Goal: Task Accomplishment & Management: Use online tool/utility

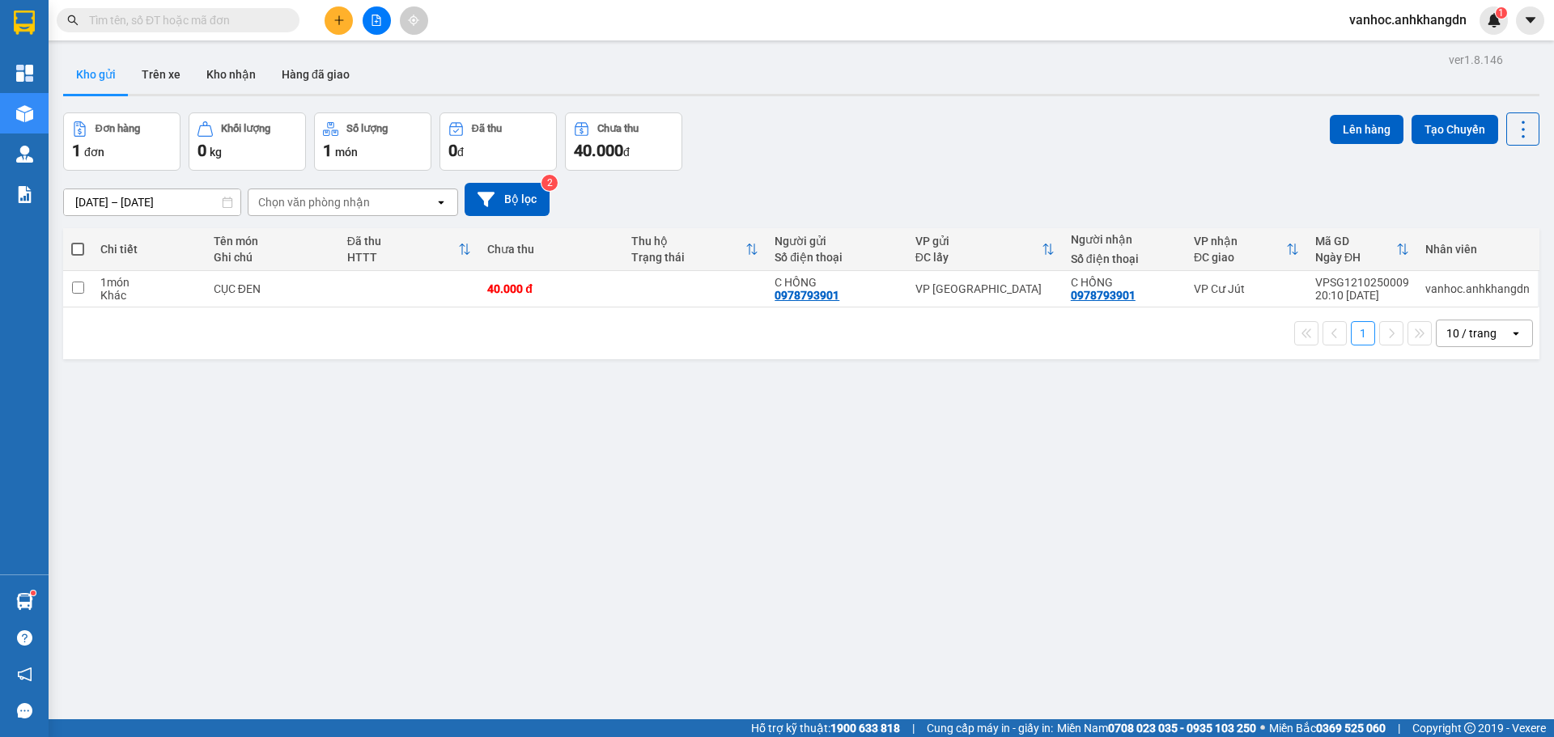
click at [87, 243] on th at bounding box center [77, 249] width 29 height 43
click at [74, 247] on span at bounding box center [77, 249] width 13 height 13
click at [78, 241] on input "checkbox" at bounding box center [78, 241] width 0 height 0
checkbox input "true"
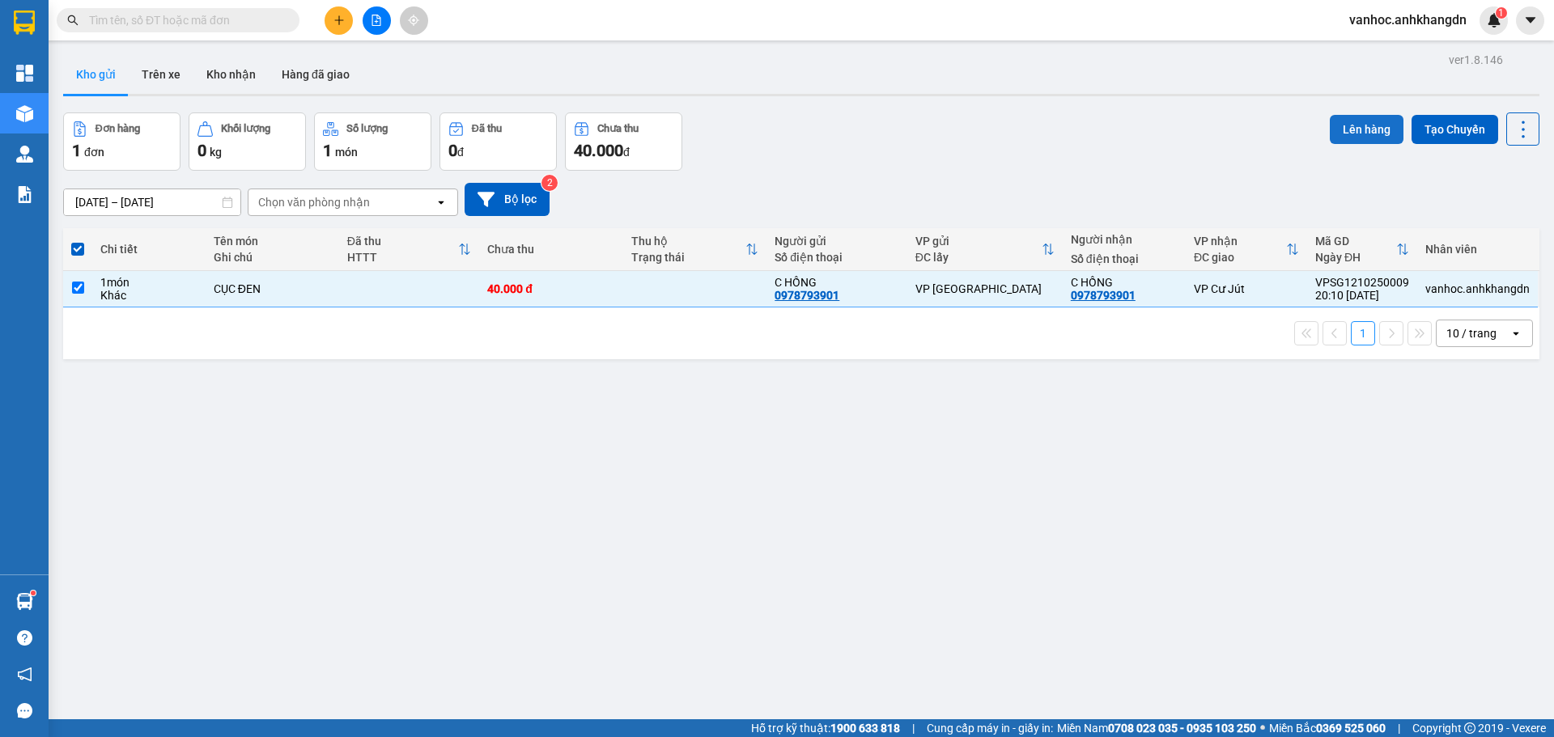
click at [1358, 131] on button "Lên hàng" at bounding box center [1366, 129] width 74 height 29
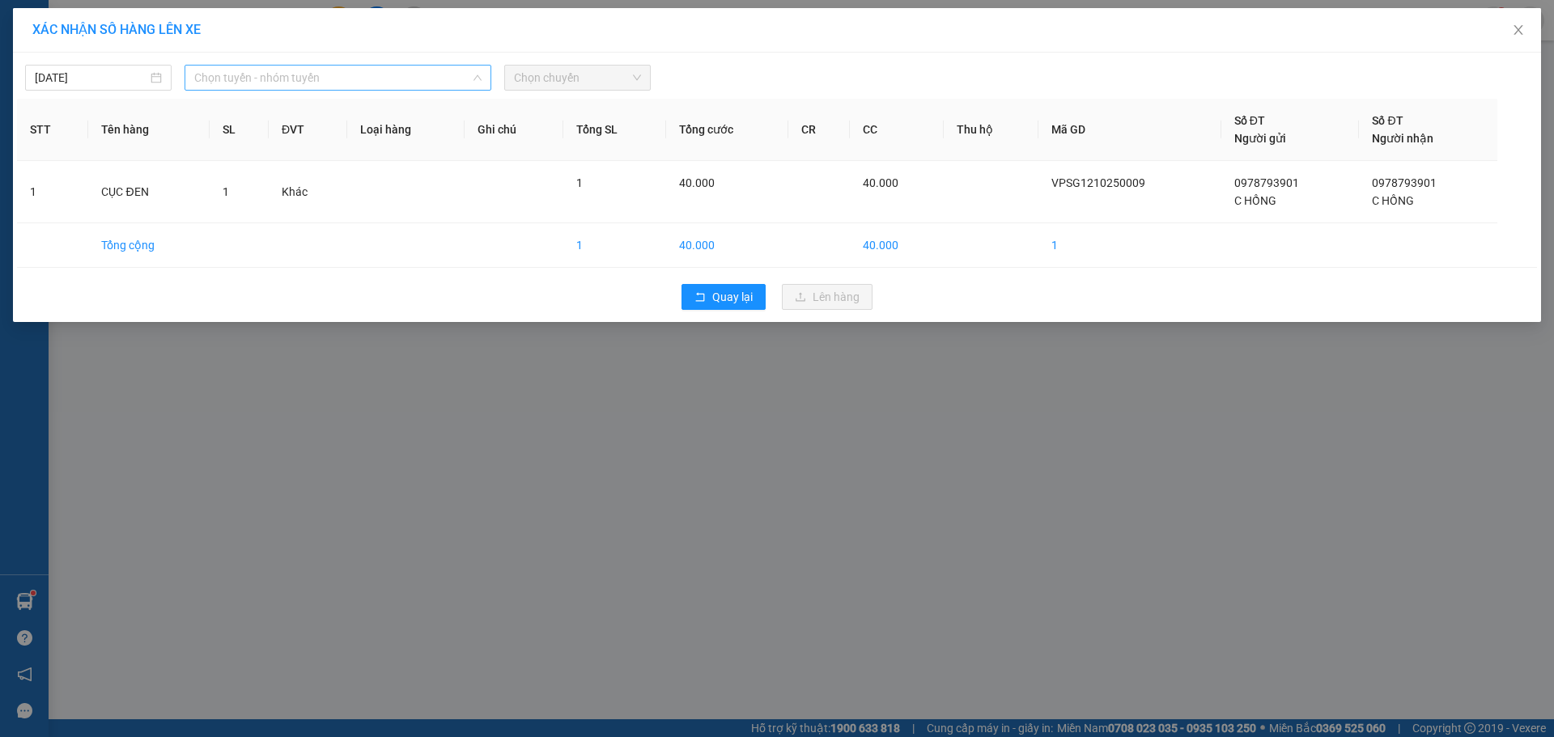
drag, startPoint x: 409, startPoint y: 74, endPoint x: 352, endPoint y: 143, distance: 89.6
click at [409, 74] on span "Chọn tuyến - nhóm tuyến" at bounding box center [337, 78] width 287 height 24
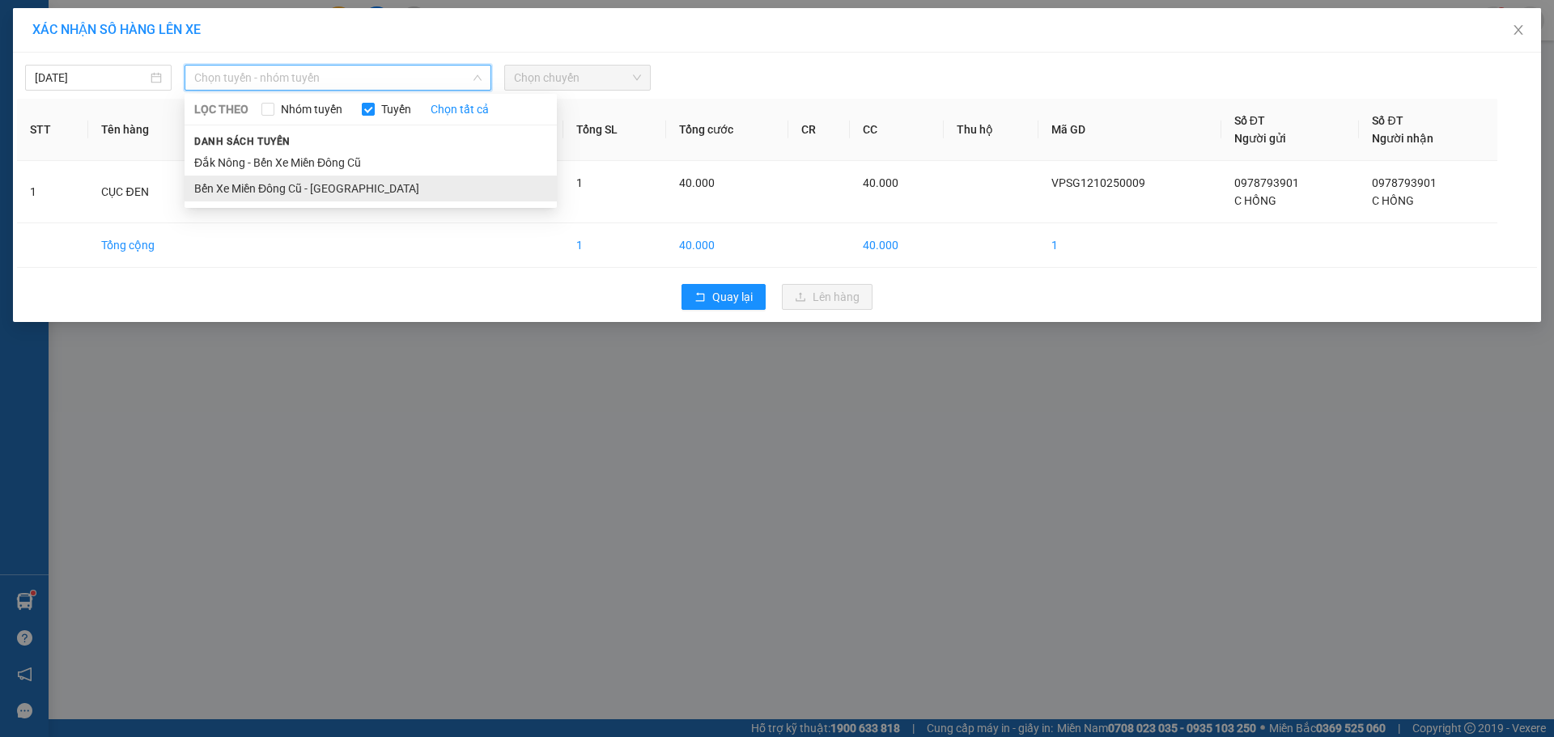
click at [308, 192] on li "Bến Xe Miền Đông Cũ - [GEOGRAPHIC_DATA]" at bounding box center [370, 189] width 372 height 26
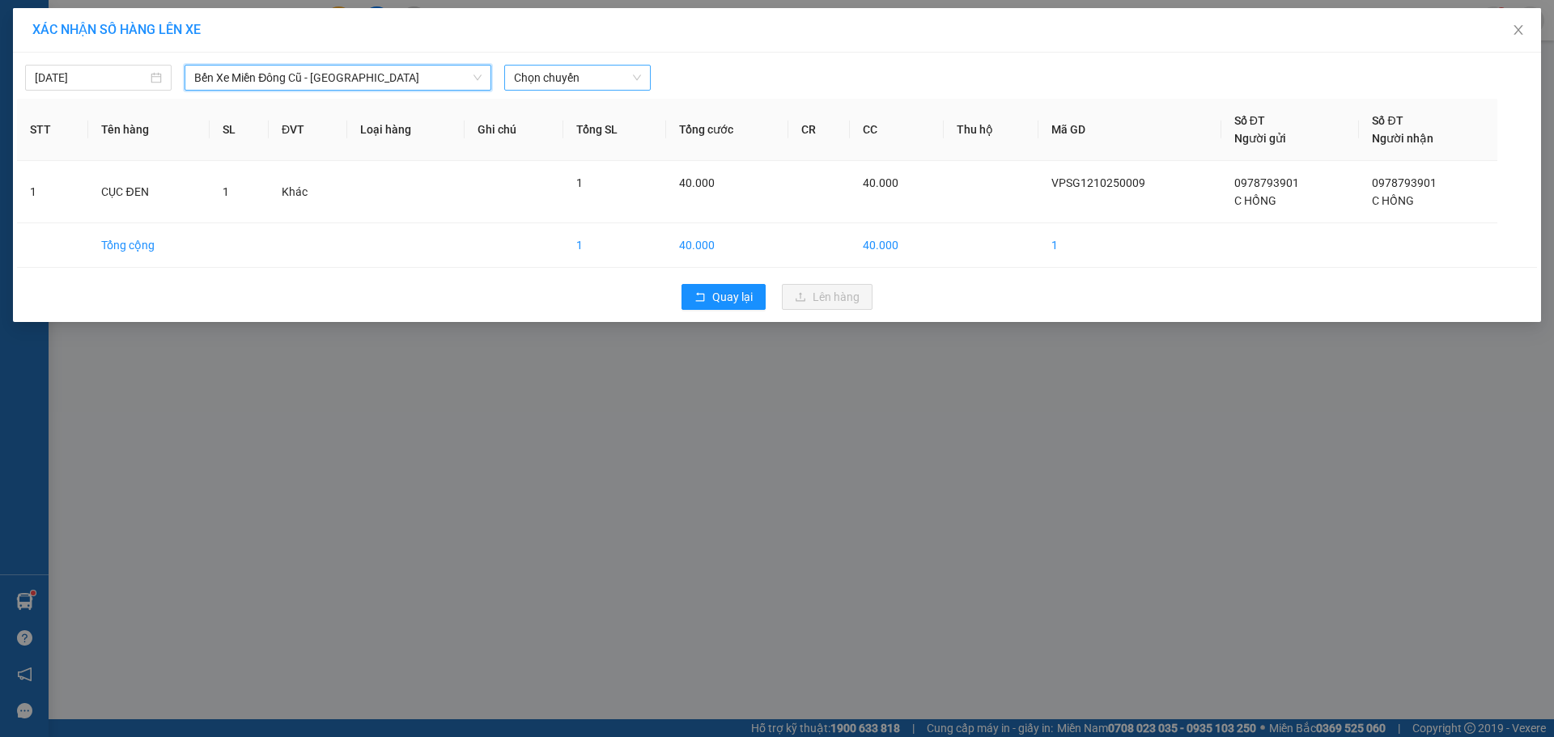
click at [601, 71] on span "Chọn chuyến" at bounding box center [577, 78] width 127 height 24
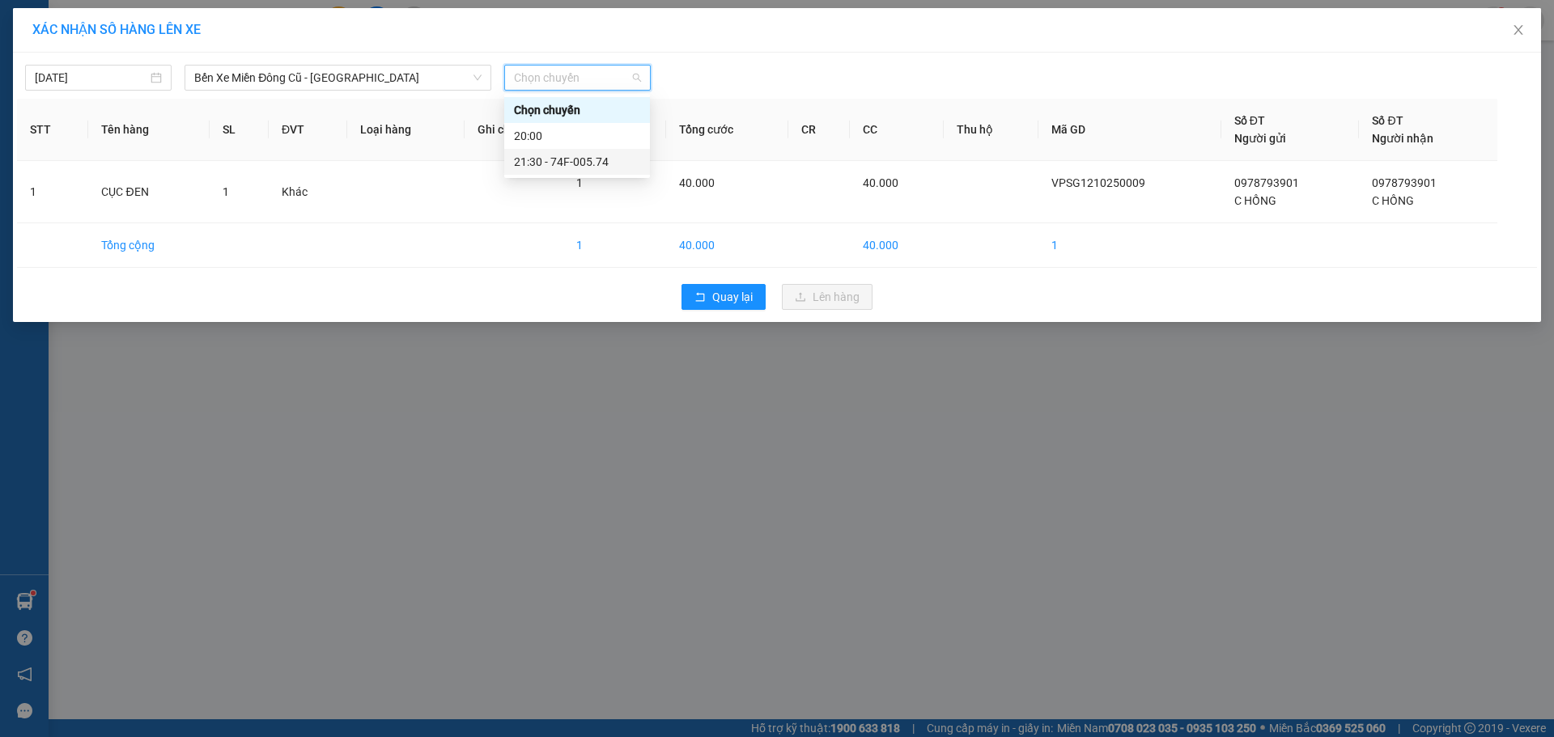
click at [573, 161] on div "21:30 - 74F-005.74" at bounding box center [577, 162] width 126 height 18
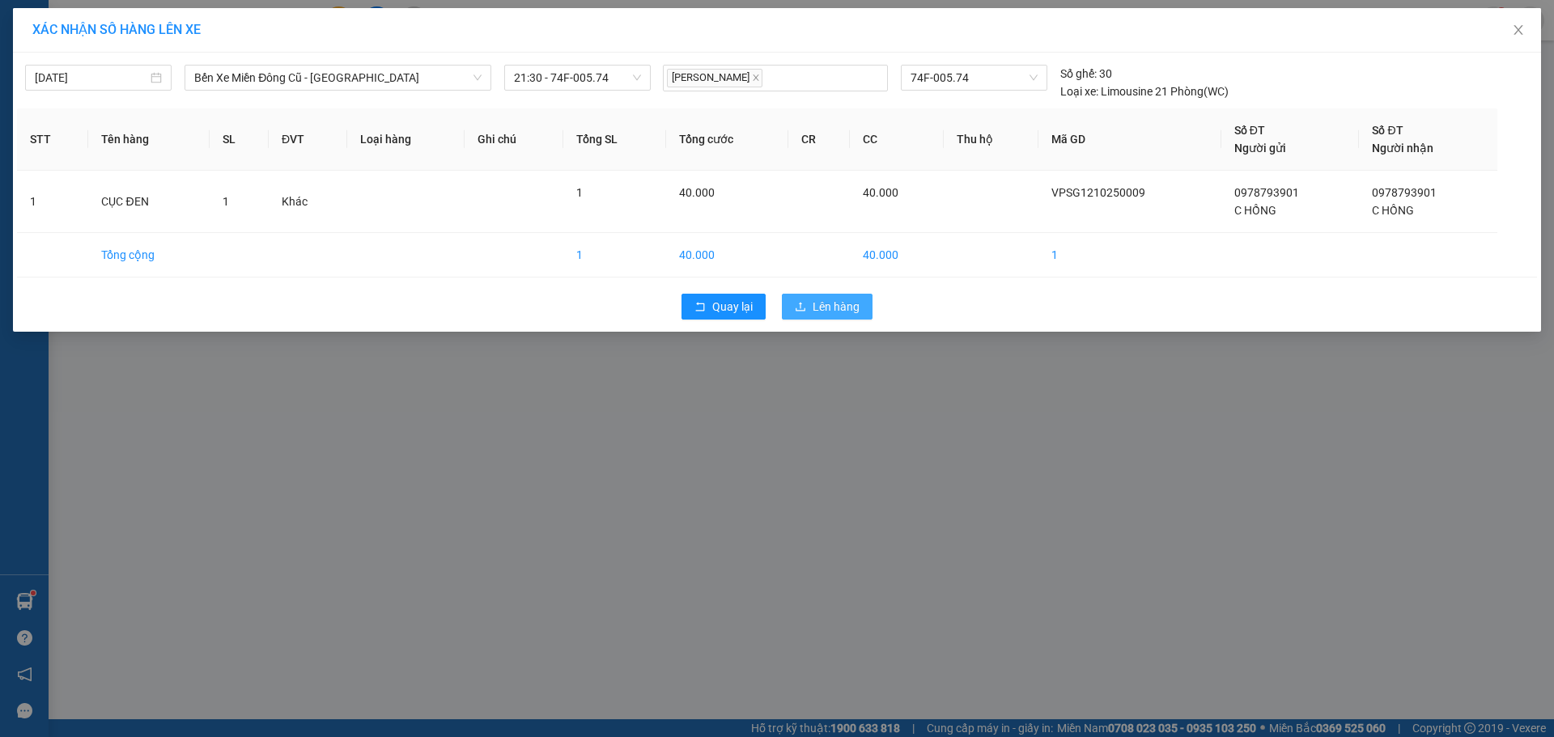
click at [822, 306] on span "Lên hàng" at bounding box center [835, 307] width 47 height 18
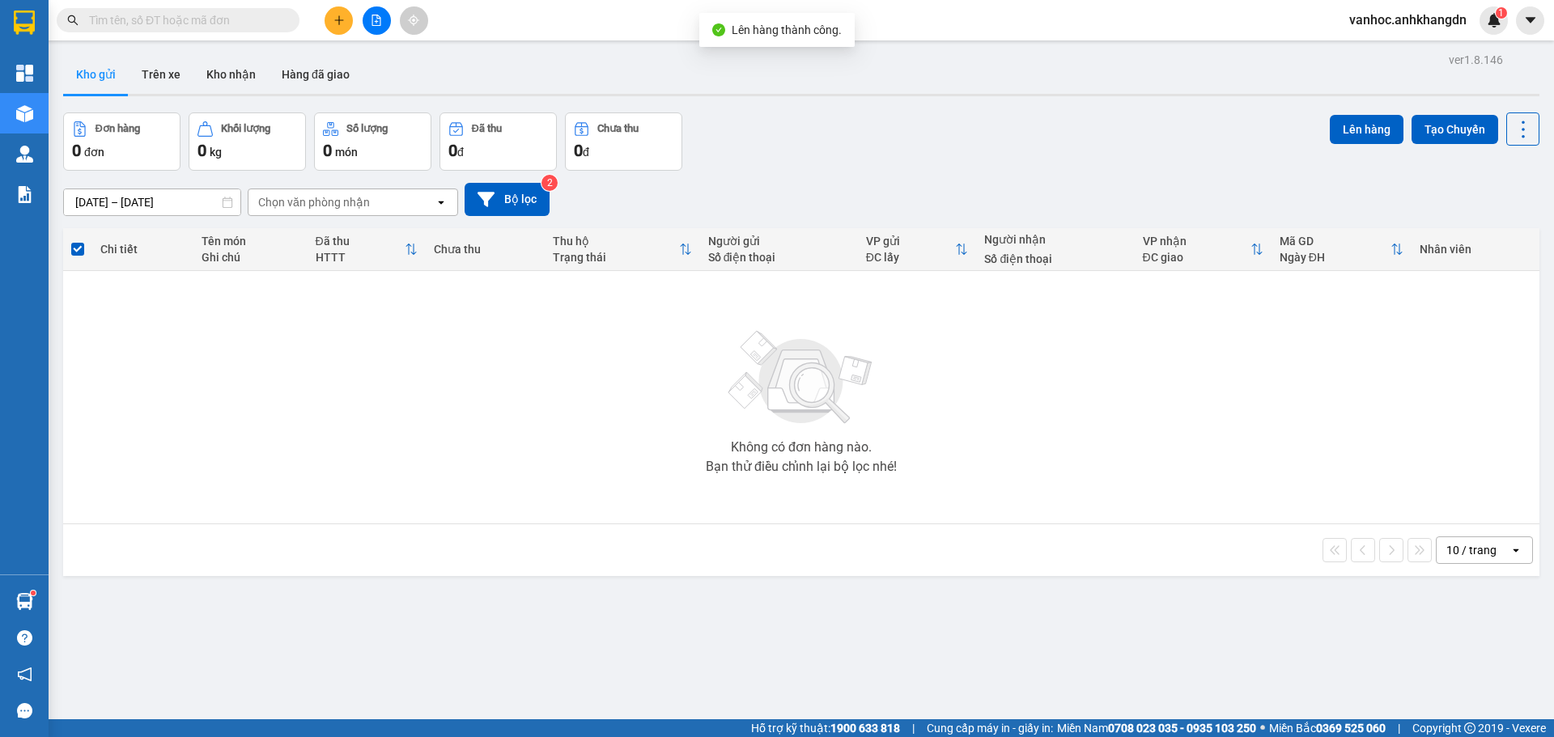
click at [378, 24] on icon "file-add" at bounding box center [376, 20] width 11 height 11
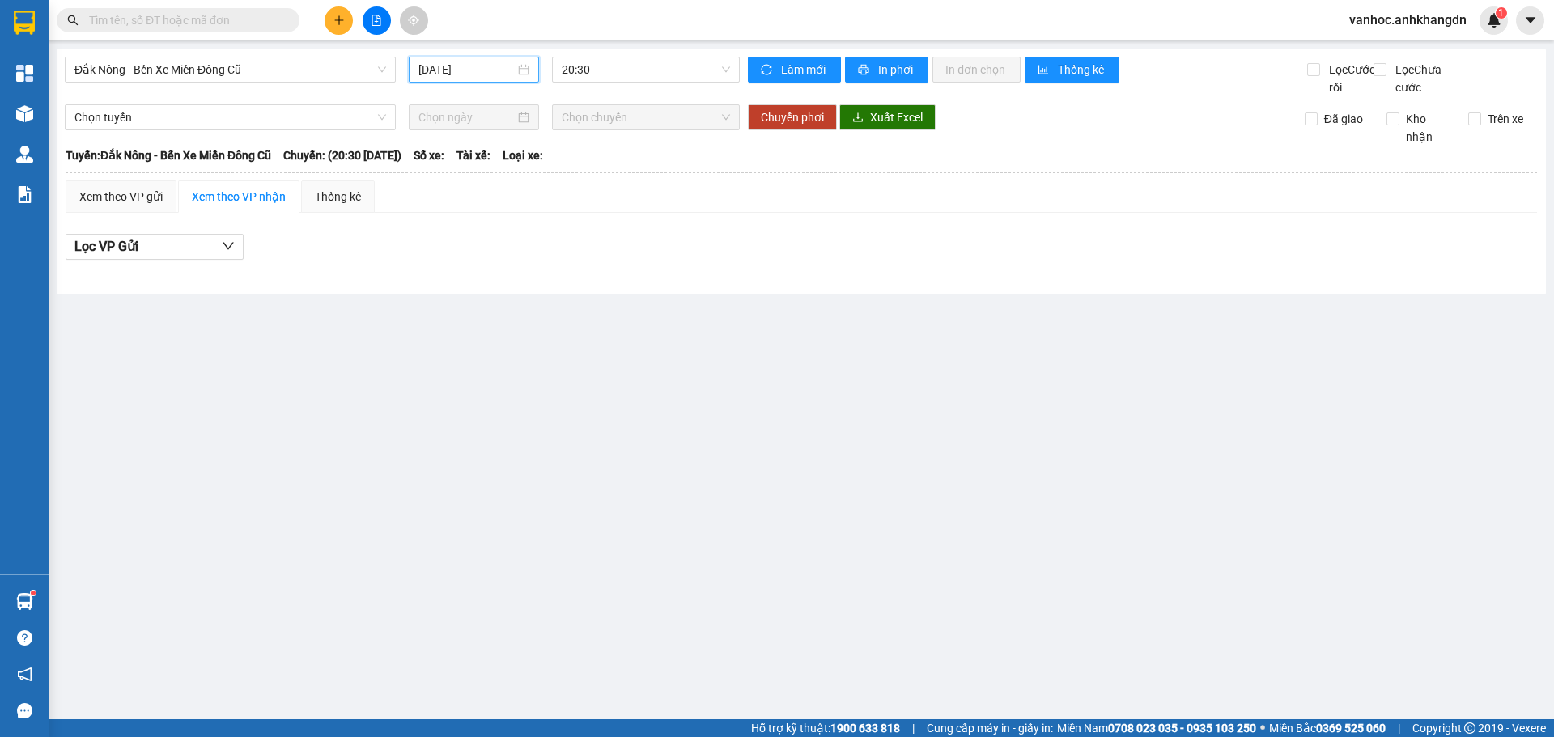
click at [479, 70] on input "[DATE]" at bounding box center [466, 70] width 96 height 18
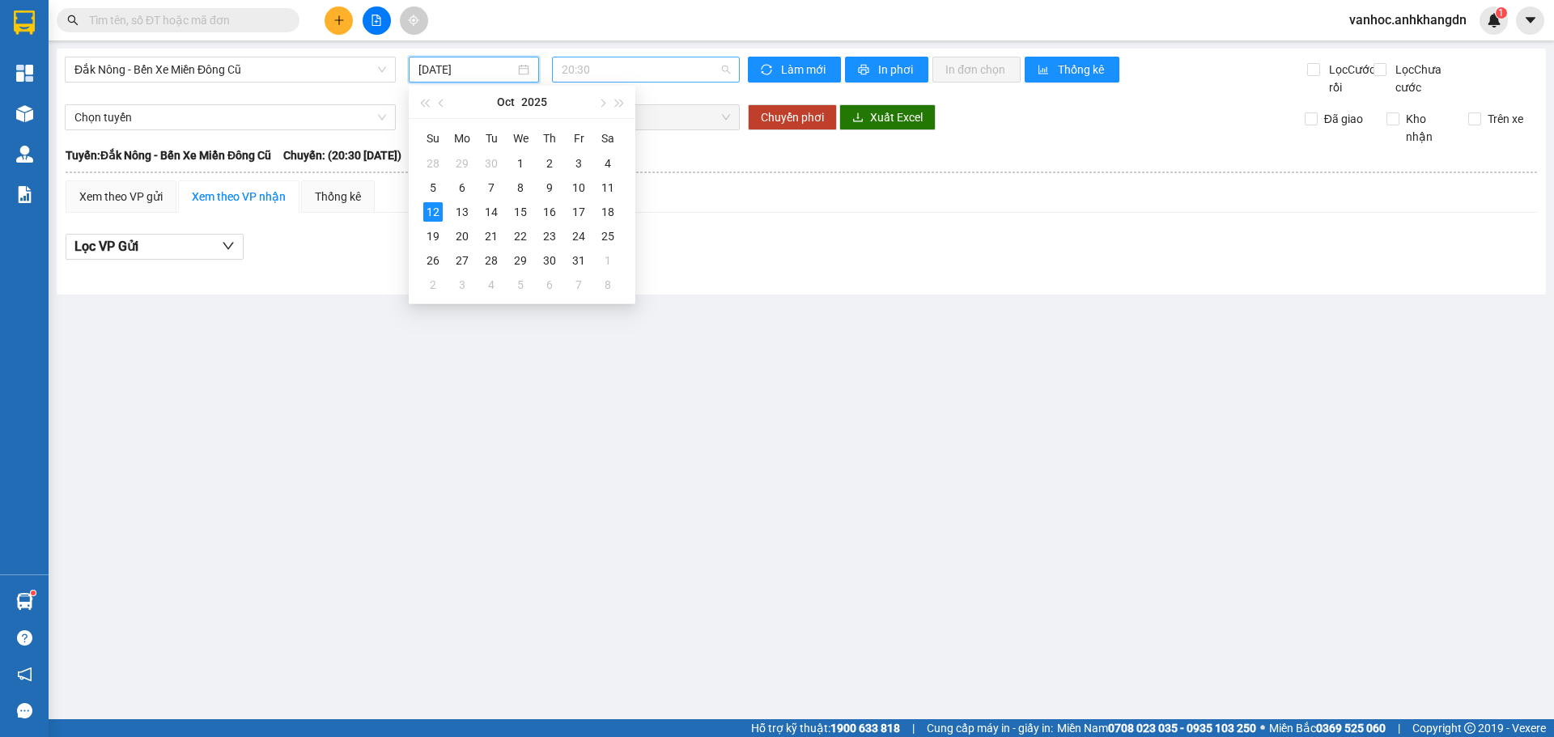
click at [640, 66] on span "20:30" at bounding box center [646, 69] width 168 height 24
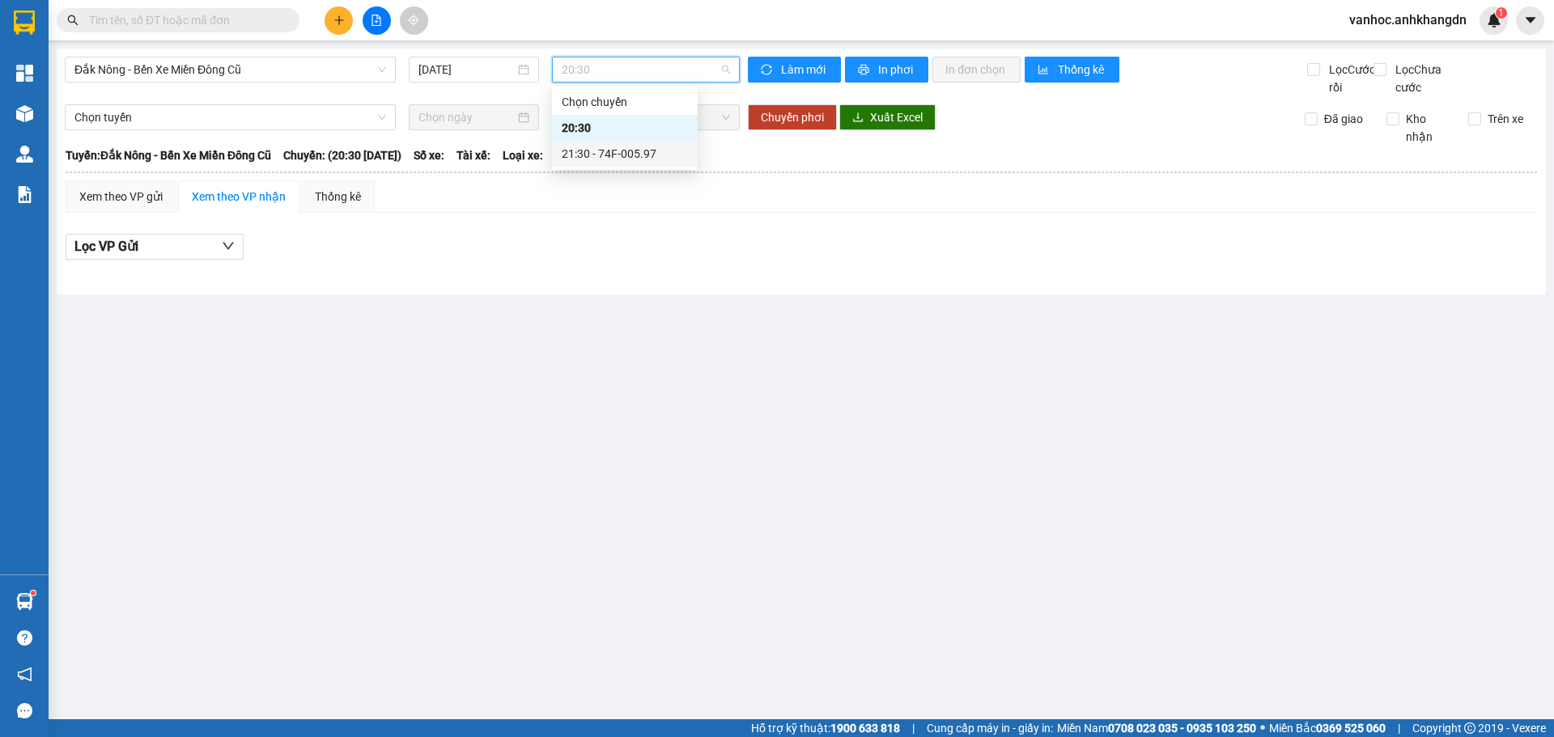
click at [650, 149] on div "21:30 - 74F-005.97" at bounding box center [625, 154] width 126 height 18
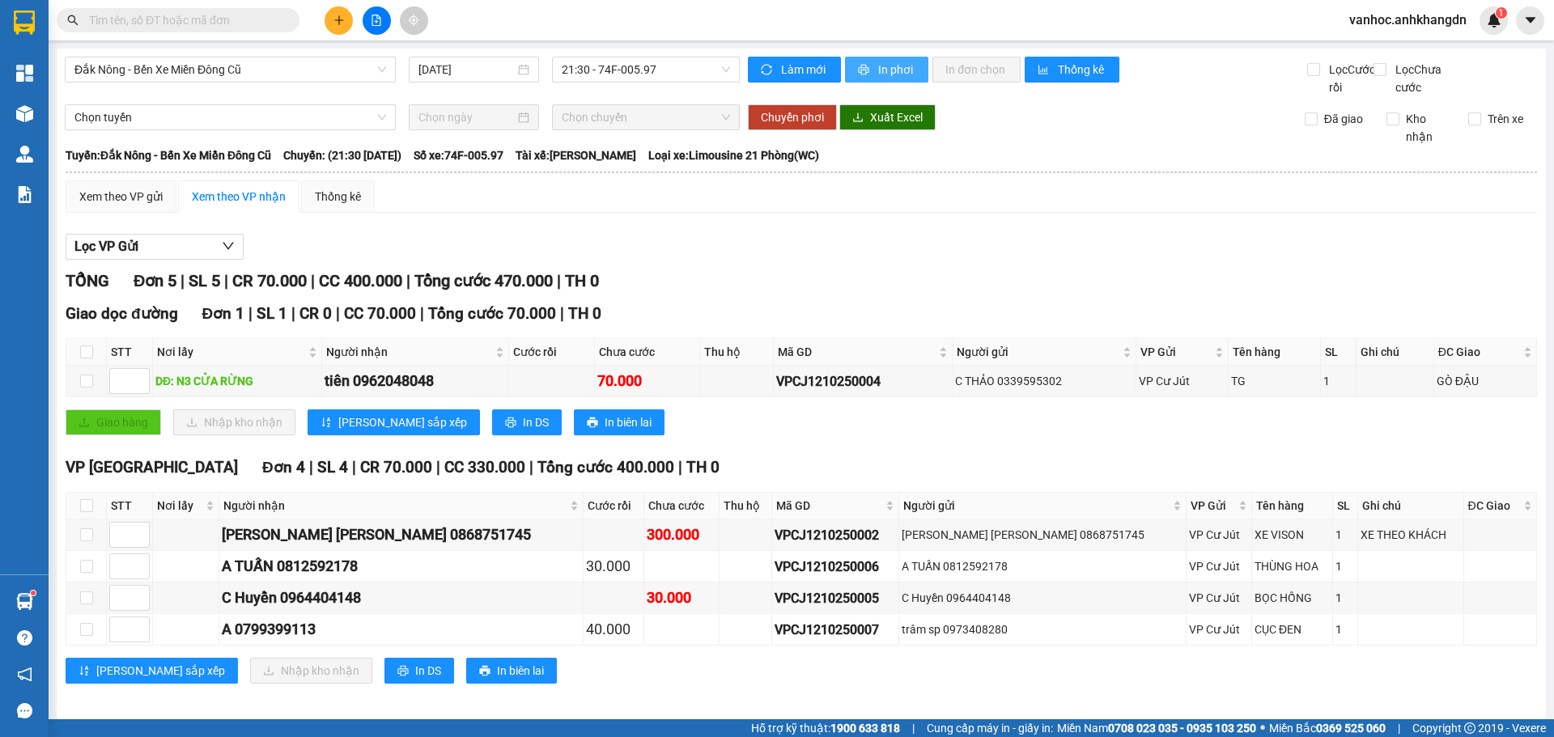
click at [878, 71] on span "In phơi" at bounding box center [896, 70] width 37 height 18
